Goal: Transaction & Acquisition: Register for event/course

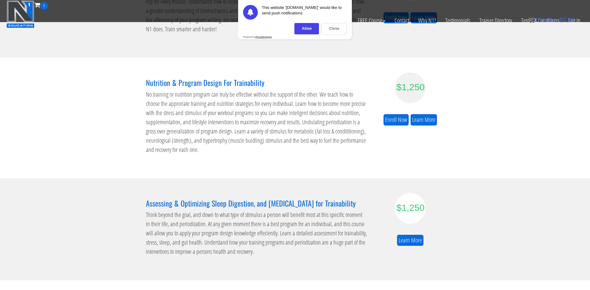
scroll to position [130, 0]
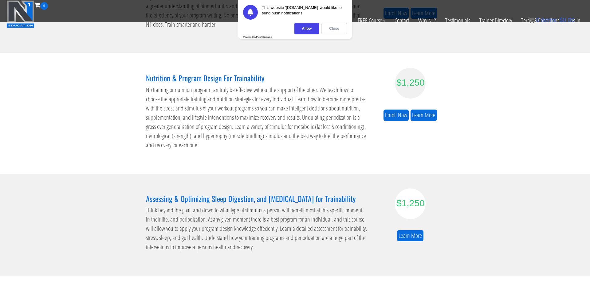
click at [333, 27] on div "Close" at bounding box center [333, 28] width 25 height 11
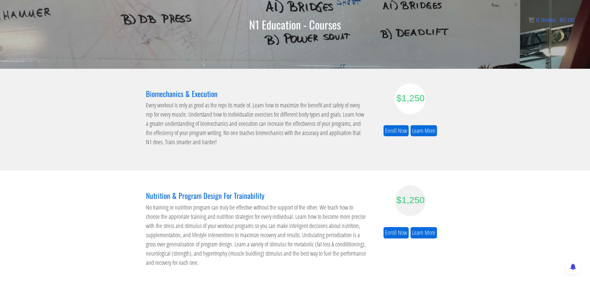
scroll to position [6, 0]
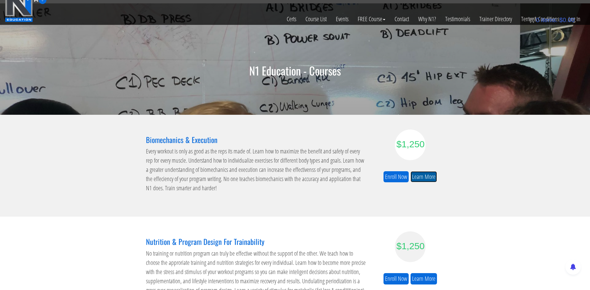
click at [426, 173] on link "Learn More" at bounding box center [423, 176] width 26 height 11
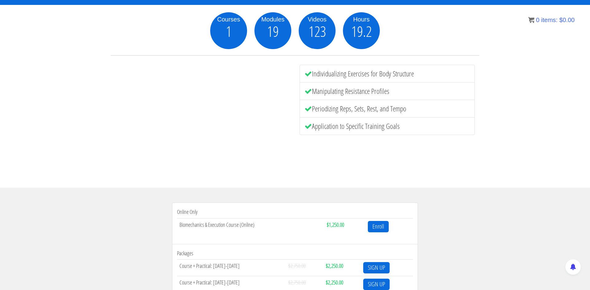
scroll to position [135, 0]
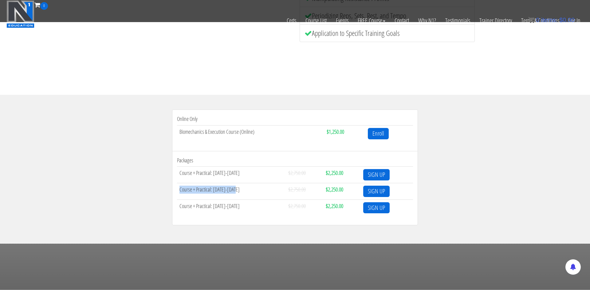
drag, startPoint x: 179, startPoint y: 190, endPoint x: 233, endPoint y: 196, distance: 54.3
click at [233, 196] on td "Course + Practical: [DATE]-[DATE]" at bounding box center [231, 191] width 109 height 17
click at [382, 193] on link "SIGN UP" at bounding box center [376, 191] width 26 height 11
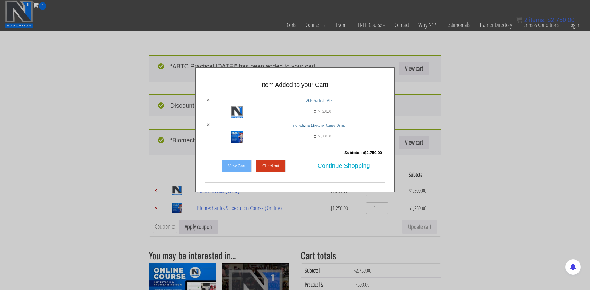
click at [501, 152] on div "× Item Added to your Cart! × ABTC Practical Jan 2026 1 x $ 1,500.00 × 1 x $ 1,2…" at bounding box center [295, 129] width 590 height 125
drag, startPoint x: 584, startPoint y: 119, endPoint x: 578, endPoint y: 120, distance: 6.0
click at [580, 120] on div "× Item Added to your Cart! × ABTC Practical Jan 2026 1 x $ 1,500.00 × 1 x $ 1,2…" at bounding box center [295, 129] width 590 height 125
click at [336, 166] on span "Continue Shopping" at bounding box center [344, 165] width 52 height 13
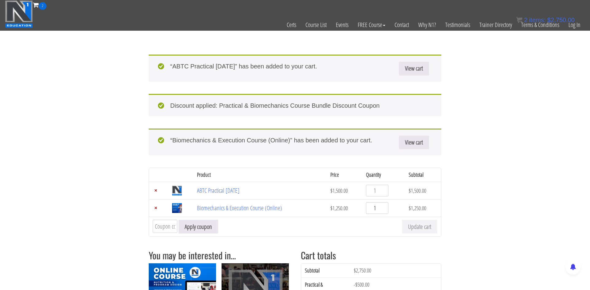
drag, startPoint x: 377, startPoint y: 211, endPoint x: 368, endPoint y: 210, distance: 8.6
click at [368, 210] on input "1" at bounding box center [377, 208] width 22 height 12
type input "0"
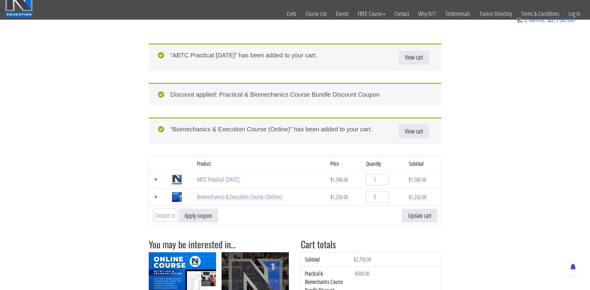
scroll to position [19, 0]
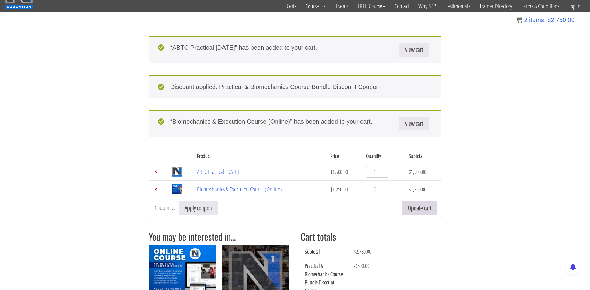
click at [424, 208] on button "Update cart" at bounding box center [419, 208] width 35 height 14
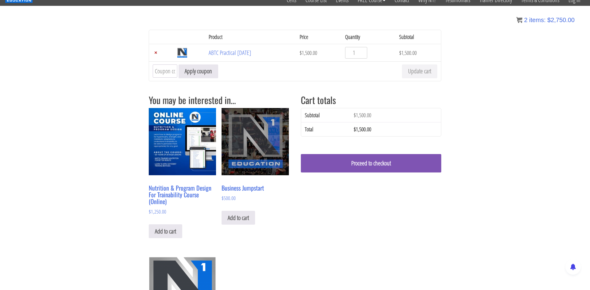
scroll to position [0, 0]
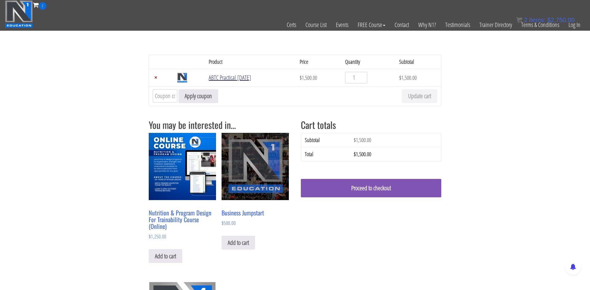
click at [214, 79] on link "ABTC Practical [DATE]" at bounding box center [230, 77] width 42 height 8
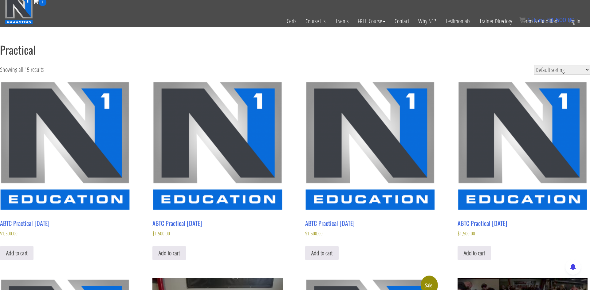
scroll to position [10, 0]
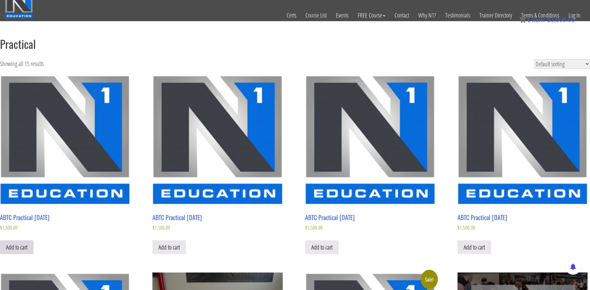
click at [16, 250] on link "Add to cart" at bounding box center [16, 247] width 33 height 14
click at [30, 221] on h2 "ABTC Practical [DATE]" at bounding box center [65, 217] width 130 height 13
